Goal: Task Accomplishment & Management: Complete application form

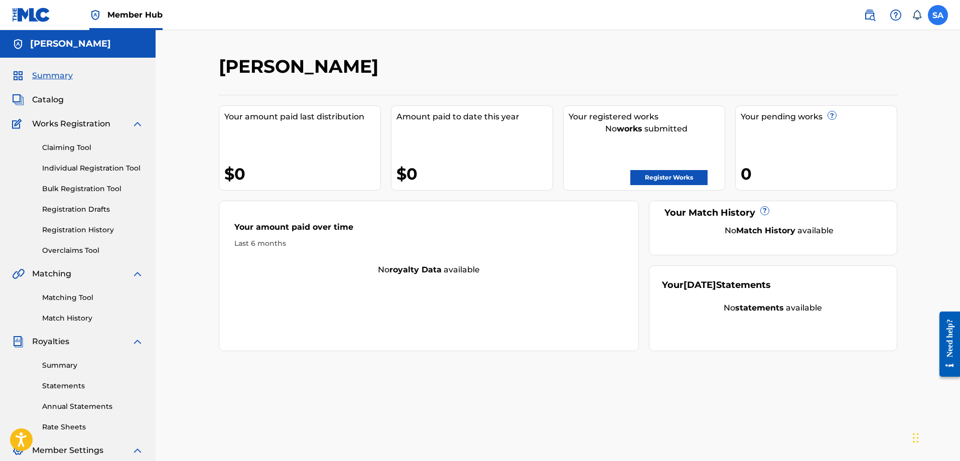
click at [945, 9] on label at bounding box center [938, 15] width 20 height 20
click at [938, 15] on input "SA [PERSON_NAME] [EMAIL_ADDRESS][DOMAIN_NAME] Notification Preferences Profile …" at bounding box center [938, 15] width 0 height 0
click at [839, 121] on link "Profile" at bounding box center [839, 124] width 20 height 9
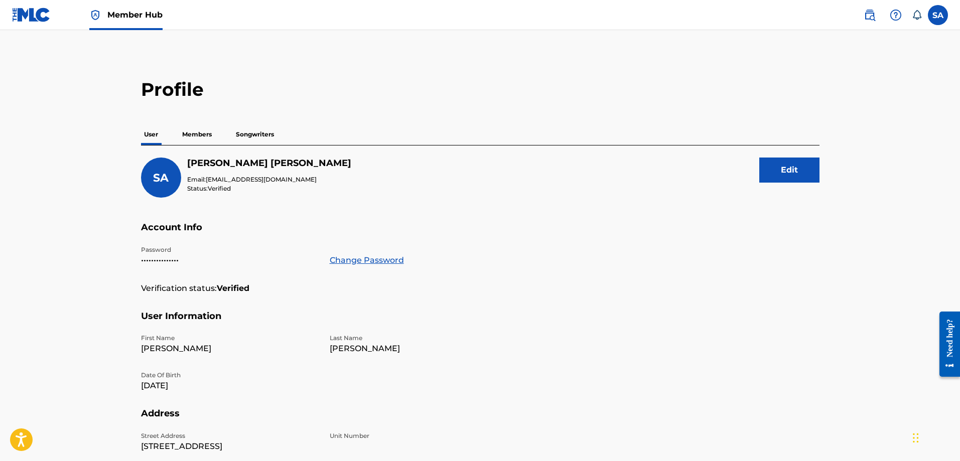
click at [190, 133] on p "Members" at bounding box center [197, 134] width 36 height 21
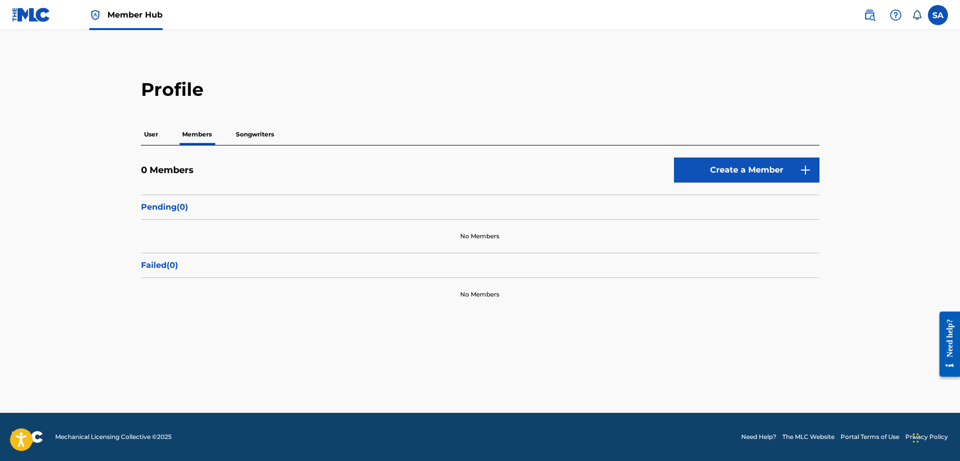
click at [243, 134] on p "Songwriters" at bounding box center [255, 134] width 44 height 21
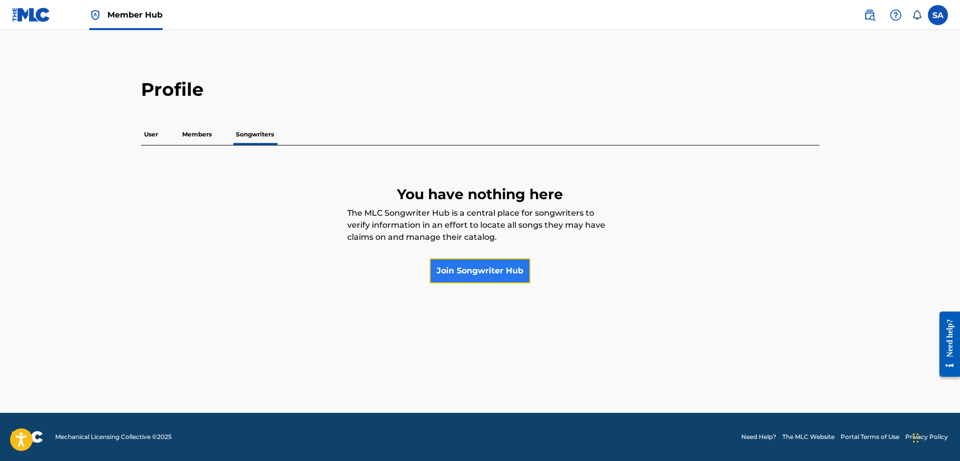
click at [468, 262] on link "Join Songwriter Hub" at bounding box center [480, 270] width 101 height 25
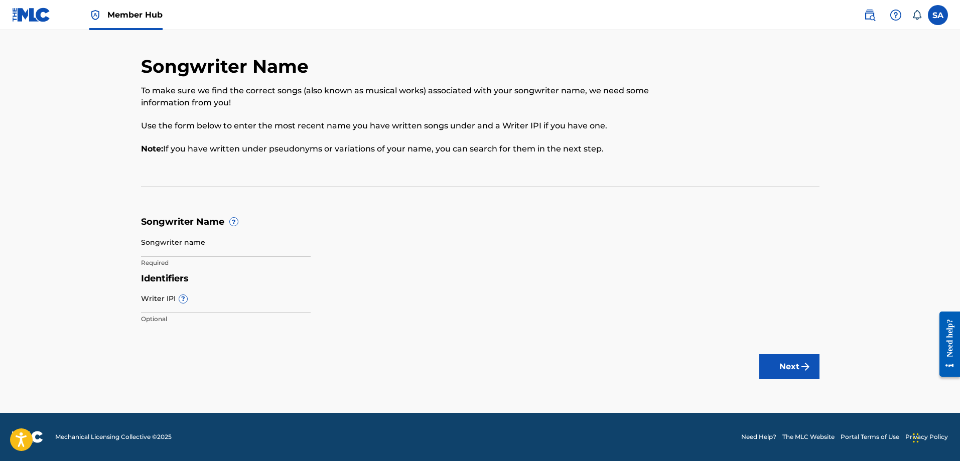
click at [202, 248] on input "Songwriter name" at bounding box center [226, 242] width 170 height 29
type input "[PERSON_NAME]"
paste input "00615632853"
type input "00615632853"
click at [797, 367] on button "Next" at bounding box center [789, 366] width 60 height 25
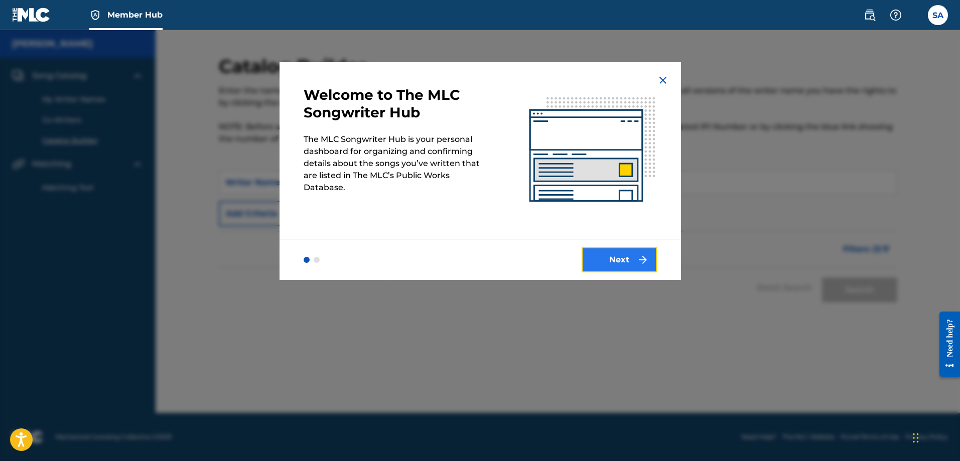
click at [616, 255] on button "Next" at bounding box center [619, 259] width 75 height 25
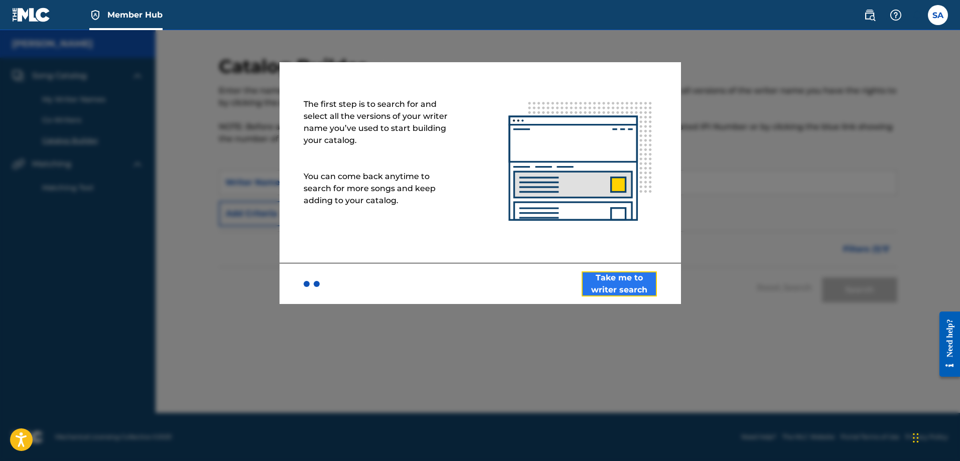
click at [620, 290] on button "Take me to writer search" at bounding box center [619, 284] width 75 height 25
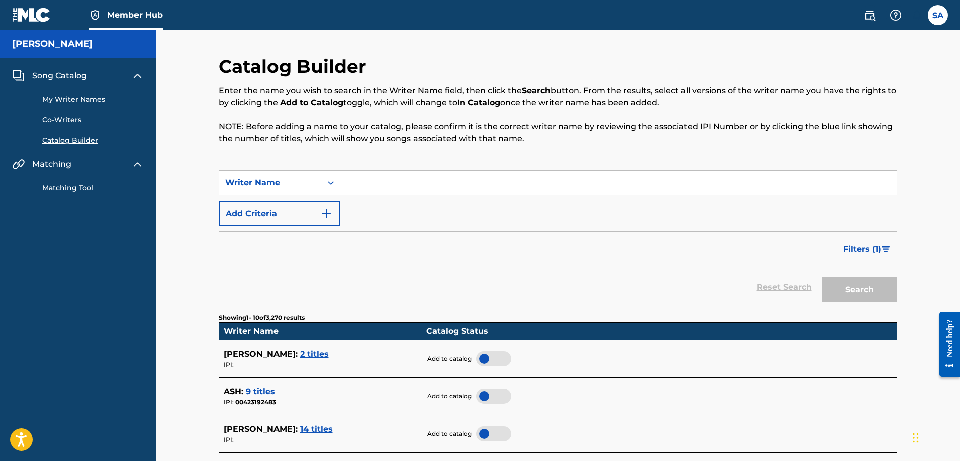
click at [371, 173] on input "Search Form" at bounding box center [618, 183] width 557 height 24
type input "[PERSON_NAME]"
click at [822, 278] on button "Search" at bounding box center [859, 290] width 75 height 25
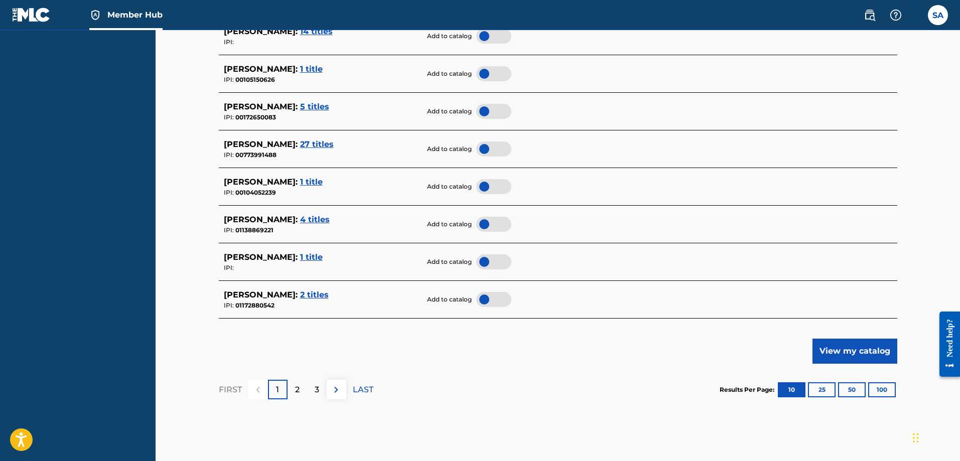
scroll to position [402, 0]
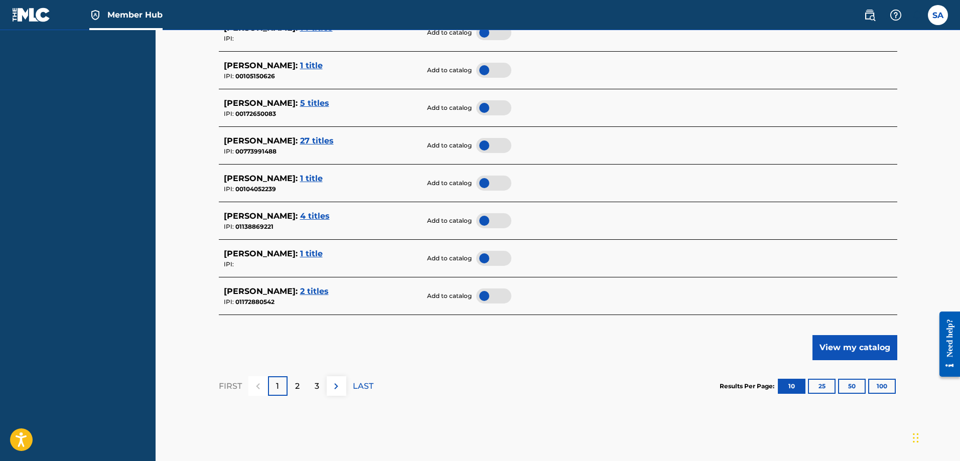
click at [300, 252] on span "1 title" at bounding box center [311, 254] width 23 height 10
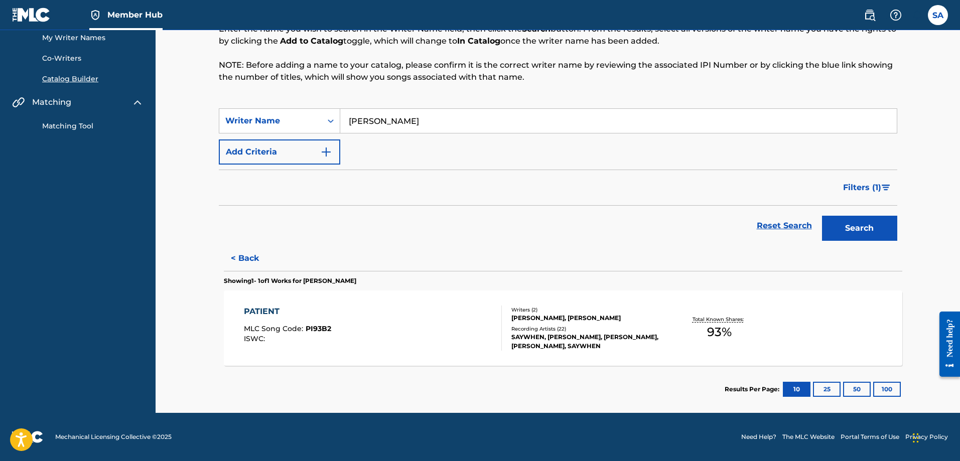
scroll to position [62, 0]
click at [241, 257] on button "< Back" at bounding box center [249, 258] width 60 height 25
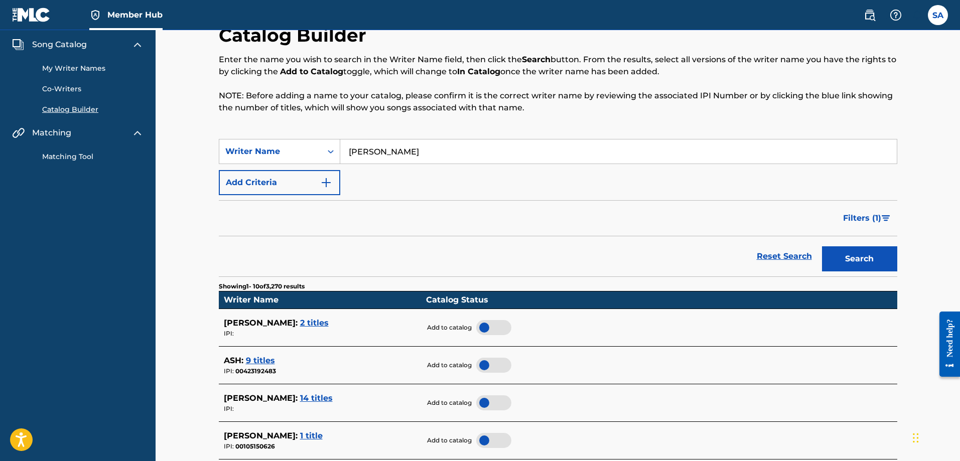
scroll to position [0, 0]
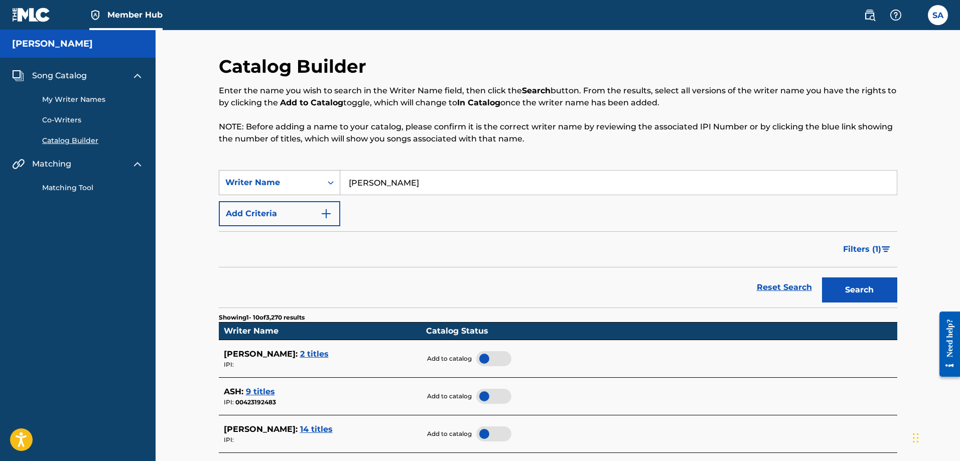
drag, startPoint x: 410, startPoint y: 181, endPoint x: 331, endPoint y: 191, distance: 78.9
click at [331, 191] on div "SearchWithCriteriab115e94c-05e1-4a02-8d44-2a68d2ec2722 Writer Name [PERSON_NAME]" at bounding box center [558, 182] width 679 height 25
click at [143, 16] on span "Member Hub" at bounding box center [134, 15] width 55 height 12
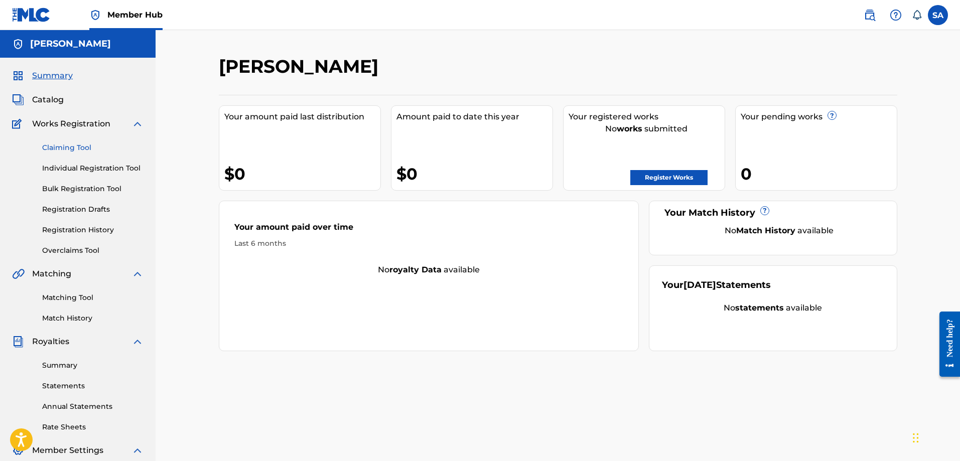
click at [55, 143] on link "Claiming Tool" at bounding box center [92, 148] width 101 height 11
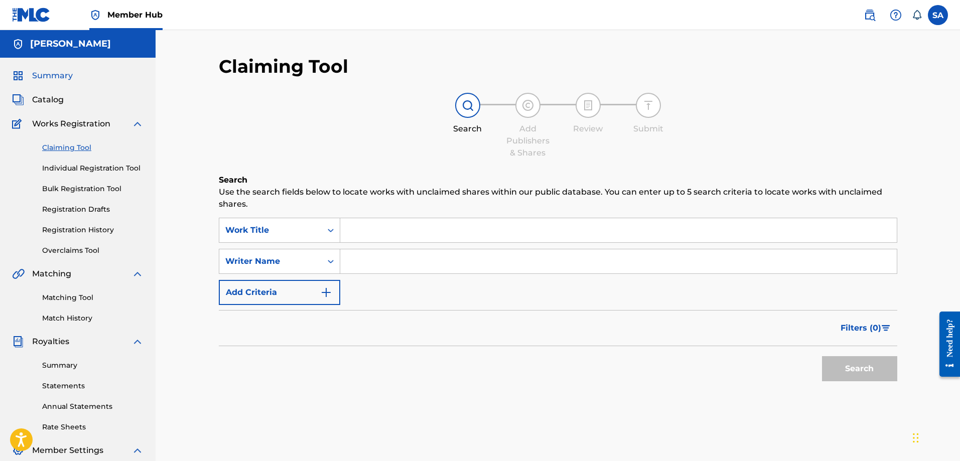
click at [60, 72] on span "Summary" at bounding box center [52, 76] width 41 height 12
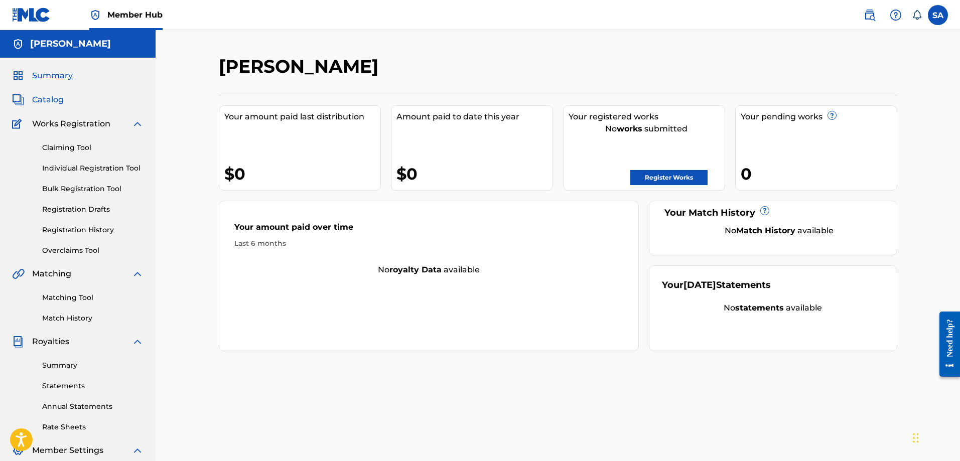
click at [41, 97] on span "Catalog" at bounding box center [48, 100] width 32 height 12
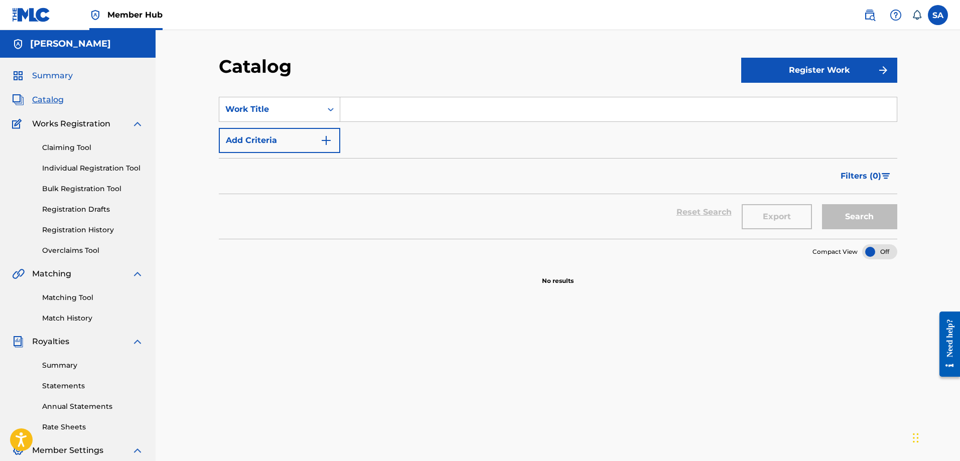
click at [57, 76] on span "Summary" at bounding box center [52, 76] width 41 height 12
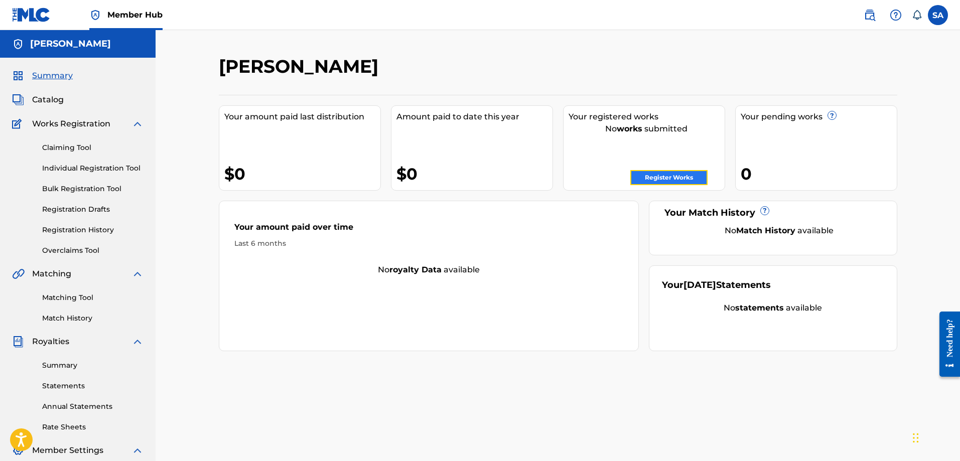
click at [675, 176] on link "Register Works" at bounding box center [668, 177] width 77 height 15
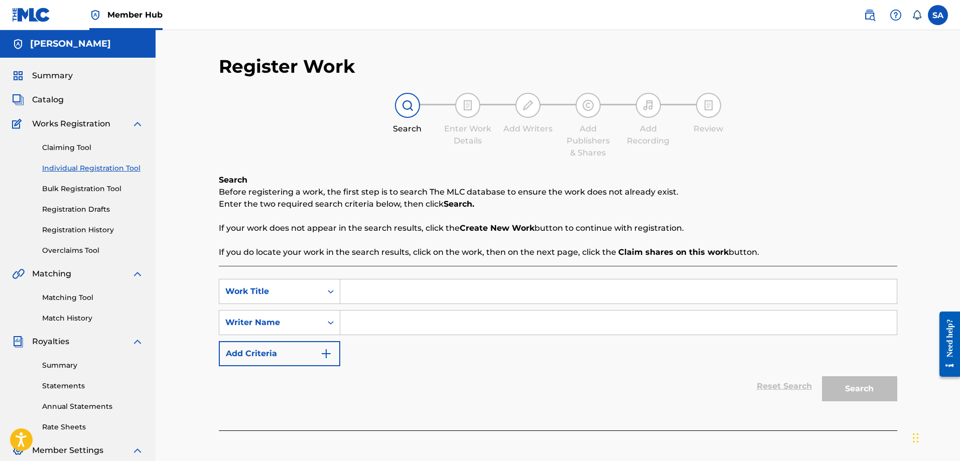
click at [418, 296] on input "Search Form" at bounding box center [618, 292] width 557 height 24
